Goal: Task Accomplishment & Management: Use online tool/utility

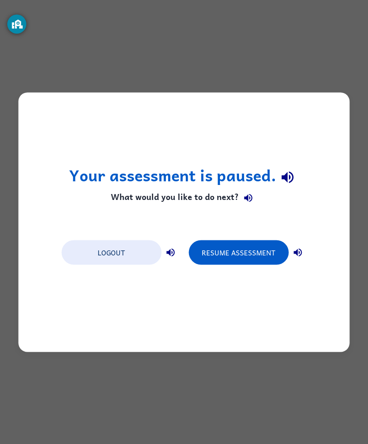
click at [146, 246] on button "Logout" at bounding box center [111, 252] width 100 height 25
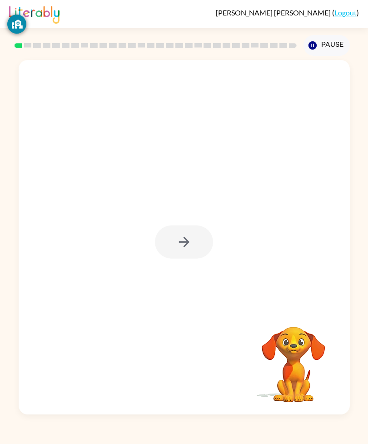
click at [196, 249] on div at bounding box center [184, 241] width 58 height 33
click at [191, 254] on div at bounding box center [184, 241] width 58 height 33
click at [175, 259] on button "button" at bounding box center [184, 241] width 58 height 33
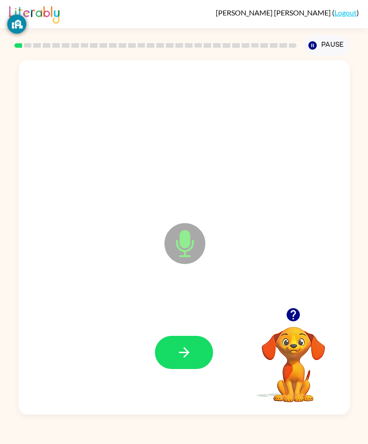
click at [190, 360] on icon "button" at bounding box center [184, 353] width 16 height 16
click at [199, 369] on button "button" at bounding box center [184, 352] width 58 height 33
click at [181, 360] on icon "button" at bounding box center [184, 353] width 16 height 16
click at [190, 360] on icon "button" at bounding box center [184, 353] width 16 height 16
click at [192, 360] on icon "button" at bounding box center [184, 353] width 16 height 16
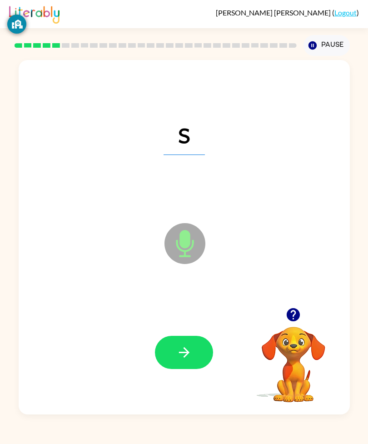
click at [195, 369] on button "button" at bounding box center [184, 352] width 58 height 33
click at [185, 358] on icon "button" at bounding box center [184, 352] width 10 height 10
click at [171, 369] on button "button" at bounding box center [184, 352] width 58 height 33
click at [185, 369] on button "button" at bounding box center [184, 352] width 58 height 33
click at [176, 360] on icon "button" at bounding box center [184, 353] width 16 height 16
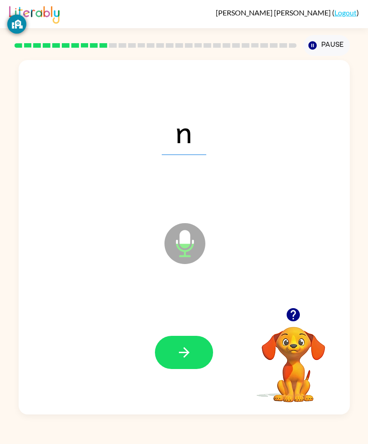
click at [190, 367] on button "button" at bounding box center [184, 352] width 58 height 33
click at [183, 369] on button "button" at bounding box center [184, 352] width 58 height 33
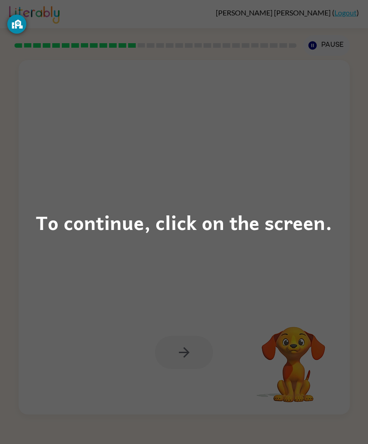
click at [302, 195] on div "To continue, click on the screen." at bounding box center [184, 222] width 368 height 444
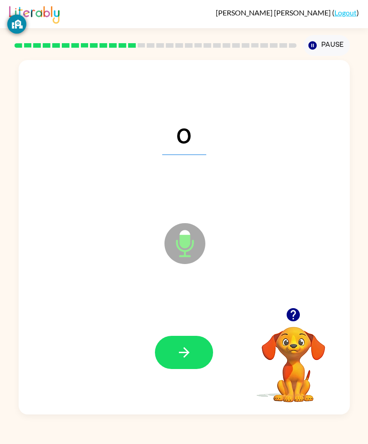
click at [189, 360] on icon "button" at bounding box center [184, 353] width 16 height 16
click at [190, 360] on icon "button" at bounding box center [184, 353] width 16 height 16
click at [177, 360] on icon "button" at bounding box center [184, 353] width 16 height 16
click at [190, 365] on button "button" at bounding box center [184, 352] width 58 height 33
click at [185, 368] on button "button" at bounding box center [184, 352] width 58 height 33
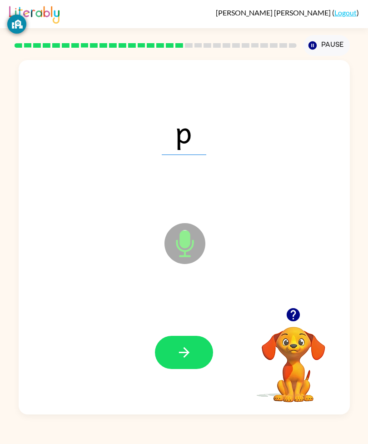
click at [181, 358] on div at bounding box center [184, 353] width 313 height 106
click at [181, 360] on icon "button" at bounding box center [184, 353] width 16 height 16
click at [186, 358] on icon "button" at bounding box center [184, 352] width 10 height 10
click at [183, 360] on icon "button" at bounding box center [184, 353] width 16 height 16
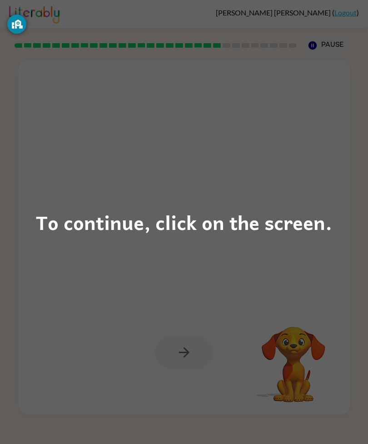
click at [296, 165] on div "To continue, click on the screen." at bounding box center [184, 222] width 368 height 444
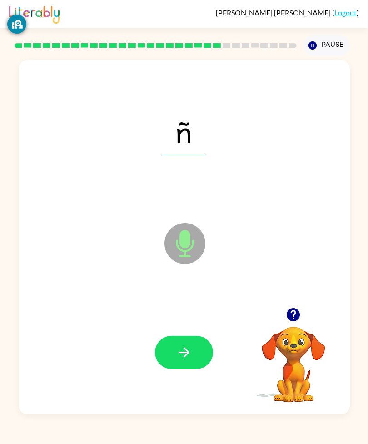
click at [196, 369] on button "button" at bounding box center [184, 352] width 58 height 33
click at [187, 358] on icon "button" at bounding box center [184, 352] width 10 height 10
click at [179, 360] on icon "button" at bounding box center [184, 353] width 16 height 16
click at [189, 360] on icon "button" at bounding box center [184, 353] width 16 height 16
click at [188, 358] on icon "button" at bounding box center [184, 352] width 10 height 10
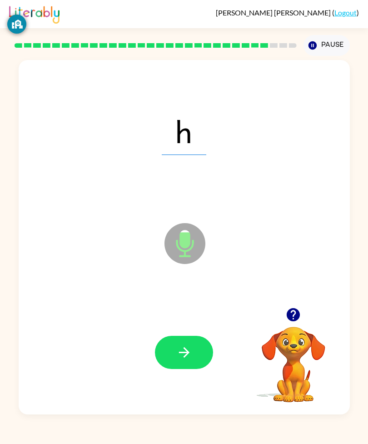
click at [182, 358] on icon "button" at bounding box center [184, 352] width 10 height 10
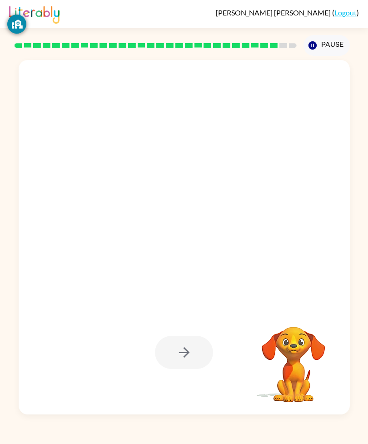
scroll to position [0, 0]
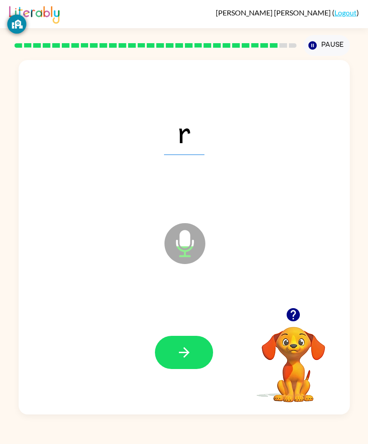
click at [192, 360] on icon "button" at bounding box center [184, 353] width 16 height 16
click at [181, 369] on button "button" at bounding box center [184, 352] width 58 height 33
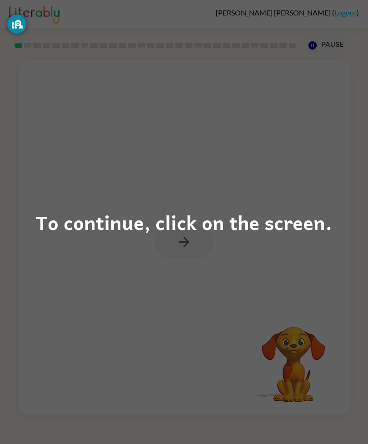
click at [212, 327] on div "To continue, click on the screen." at bounding box center [184, 222] width 368 height 444
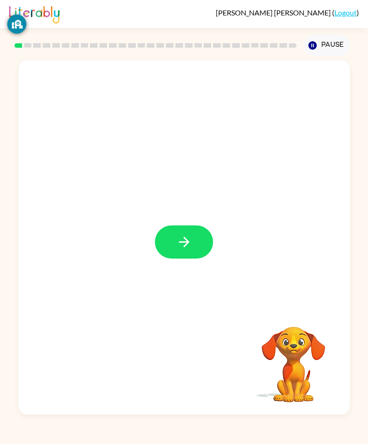
click at [197, 254] on button "button" at bounding box center [184, 241] width 58 height 33
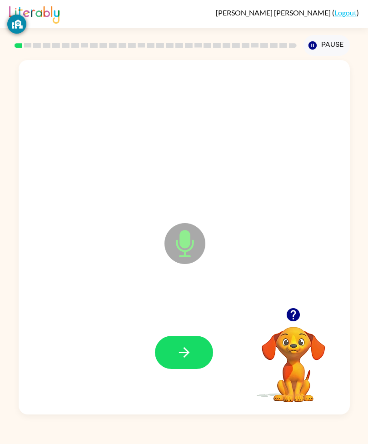
click at [190, 360] on icon "button" at bounding box center [184, 353] width 16 height 16
click at [177, 369] on button "button" at bounding box center [184, 352] width 58 height 33
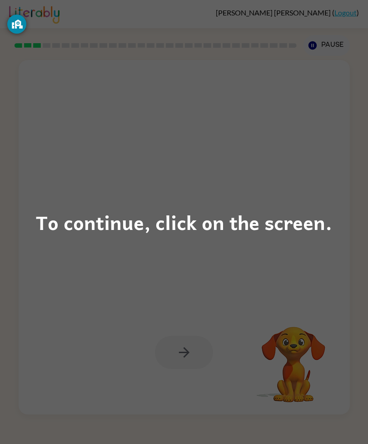
click at [70, 146] on div "To continue, click on the screen." at bounding box center [184, 222] width 368 height 444
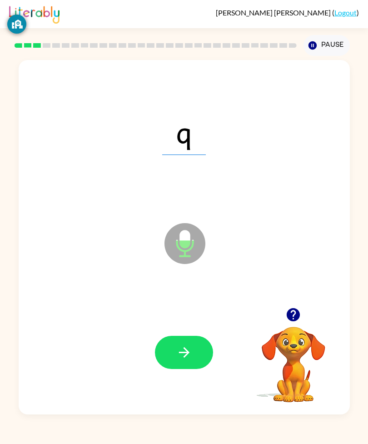
click at [181, 366] on button "button" at bounding box center [184, 352] width 58 height 33
click at [178, 368] on button "button" at bounding box center [184, 352] width 58 height 33
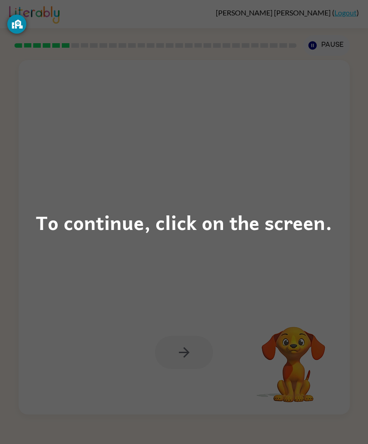
click at [289, 235] on div "To continue, click on the screen." at bounding box center [184, 222] width 296 height 31
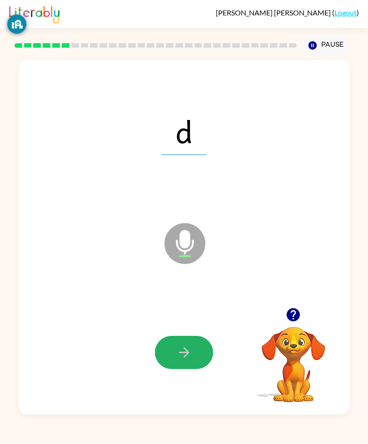
click at [195, 369] on button "button" at bounding box center [184, 352] width 58 height 33
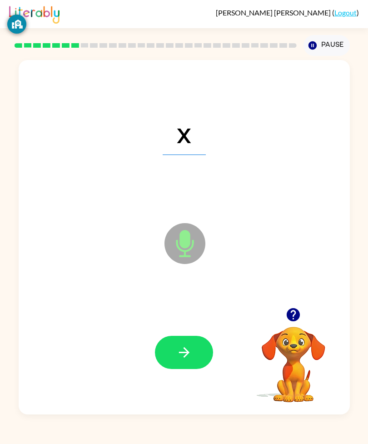
click at [180, 360] on icon "button" at bounding box center [184, 353] width 16 height 16
click at [179, 360] on icon "button" at bounding box center [184, 353] width 16 height 16
click at [182, 369] on button "button" at bounding box center [184, 352] width 58 height 33
click at [191, 369] on button "button" at bounding box center [184, 352] width 58 height 33
click at [184, 369] on button "button" at bounding box center [184, 352] width 58 height 33
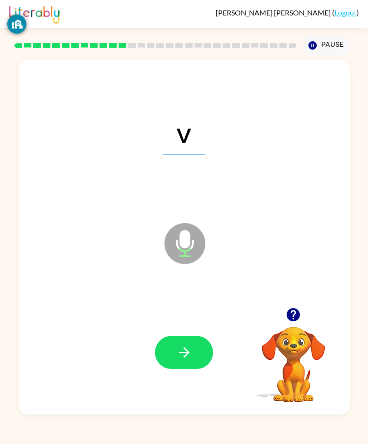
click at [45, 400] on div at bounding box center [184, 353] width 313 height 106
click at [25, 349] on div "v Microphone The Microphone is here when it is your turn to talk" at bounding box center [184, 237] width 331 height 355
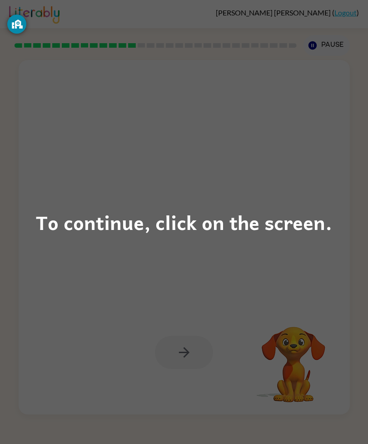
click at [280, 189] on div "To continue, click on the screen." at bounding box center [184, 222] width 368 height 444
click at [345, 165] on div "To continue, click on the screen." at bounding box center [184, 222] width 368 height 444
click at [334, 155] on div "To continue, click on the screen." at bounding box center [184, 222] width 368 height 444
click at [260, 250] on div "To continue, click on the screen." at bounding box center [184, 222] width 368 height 444
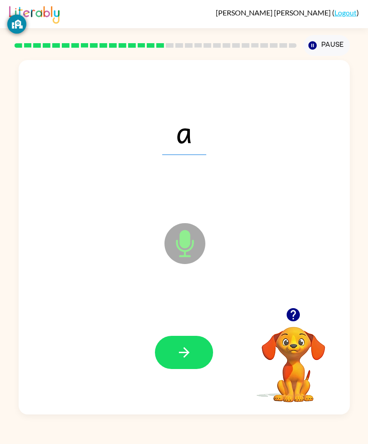
click at [187, 355] on div at bounding box center [184, 353] width 313 height 106
click at [183, 360] on icon "button" at bounding box center [184, 353] width 16 height 16
click at [182, 368] on button "button" at bounding box center [184, 352] width 58 height 33
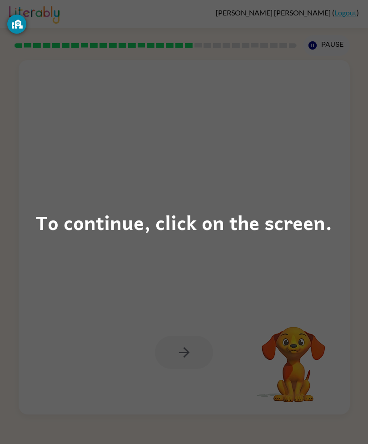
click at [266, 239] on div "To continue, click on the screen." at bounding box center [184, 222] width 368 height 444
click at [302, 136] on div "To continue, click on the screen." at bounding box center [184, 222] width 368 height 444
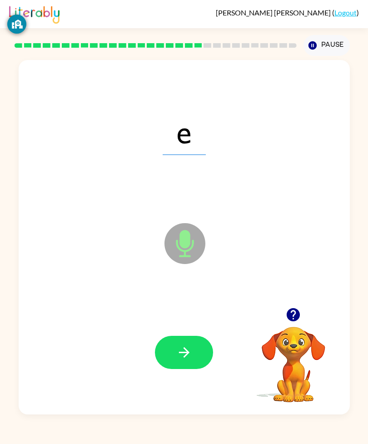
click at [190, 369] on button "button" at bounding box center [184, 352] width 58 height 33
click at [196, 369] on button "button" at bounding box center [184, 352] width 58 height 33
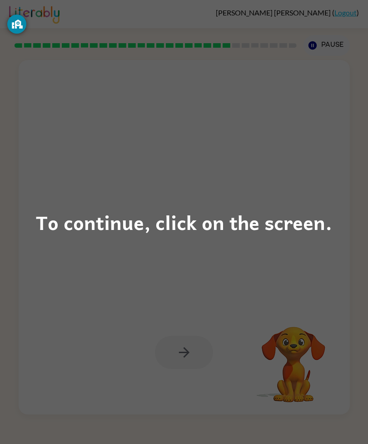
click at [219, 139] on div "To continue, click on the screen." at bounding box center [184, 222] width 368 height 444
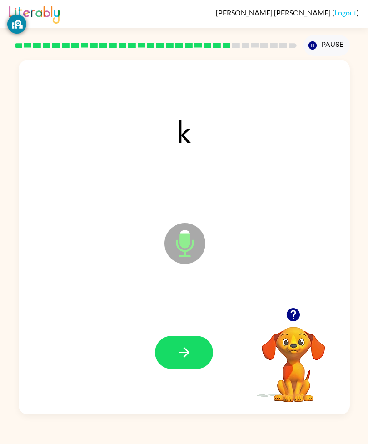
click at [199, 369] on button "button" at bounding box center [184, 352] width 58 height 33
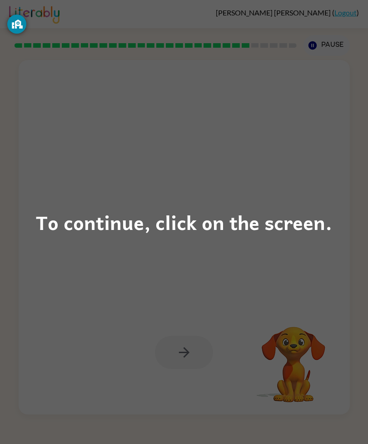
click at [271, 171] on div "To continue, click on the screen." at bounding box center [184, 222] width 368 height 444
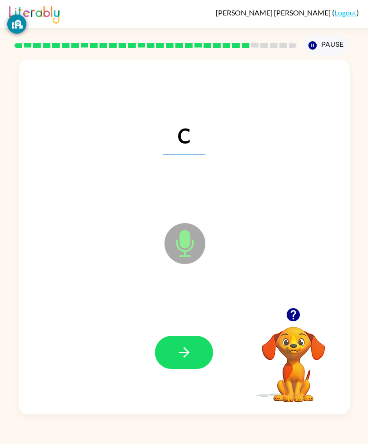
click at [194, 369] on button "button" at bounding box center [184, 352] width 58 height 33
click at [199, 369] on button "button" at bounding box center [184, 352] width 58 height 33
click at [163, 369] on button "button" at bounding box center [184, 352] width 58 height 33
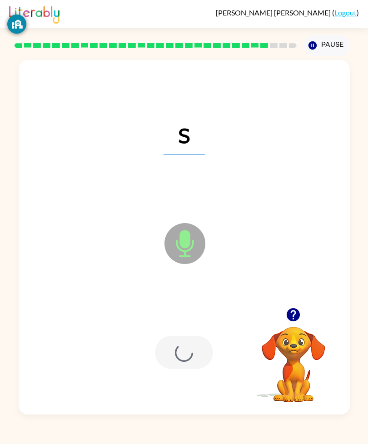
click at [170, 368] on div at bounding box center [184, 352] width 58 height 33
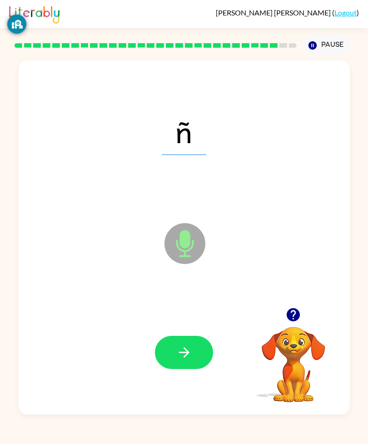
click at [190, 401] on div at bounding box center [184, 353] width 313 height 106
click at [178, 366] on button "button" at bounding box center [184, 352] width 58 height 33
click at [187, 360] on icon "button" at bounding box center [184, 353] width 16 height 16
